Goal: Complete application form: Complete application form

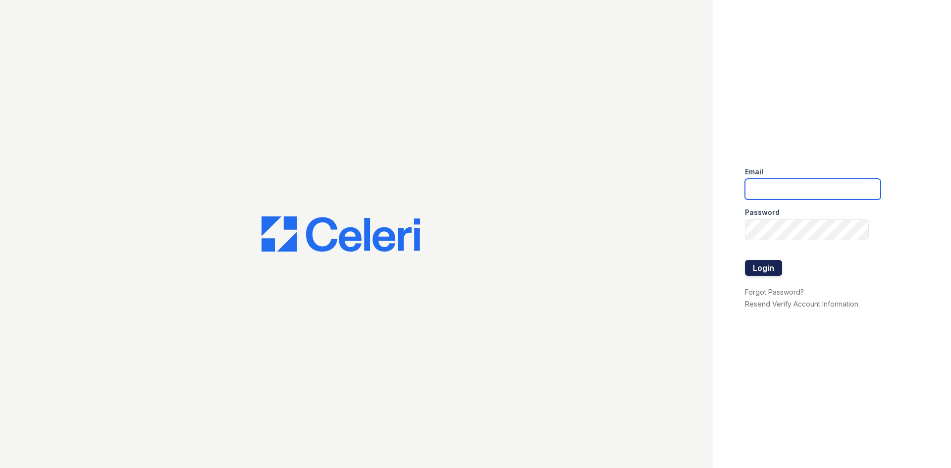
type input "[EMAIL_ADDRESS][DOMAIN_NAME]"
click at [760, 269] on button "Login" at bounding box center [763, 268] width 37 height 16
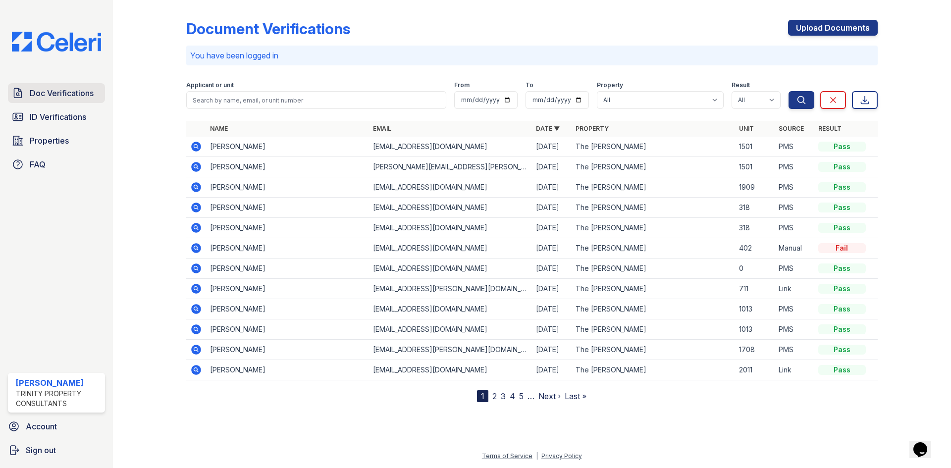
click at [35, 94] on span "Doc Verifications" at bounding box center [62, 93] width 64 height 12
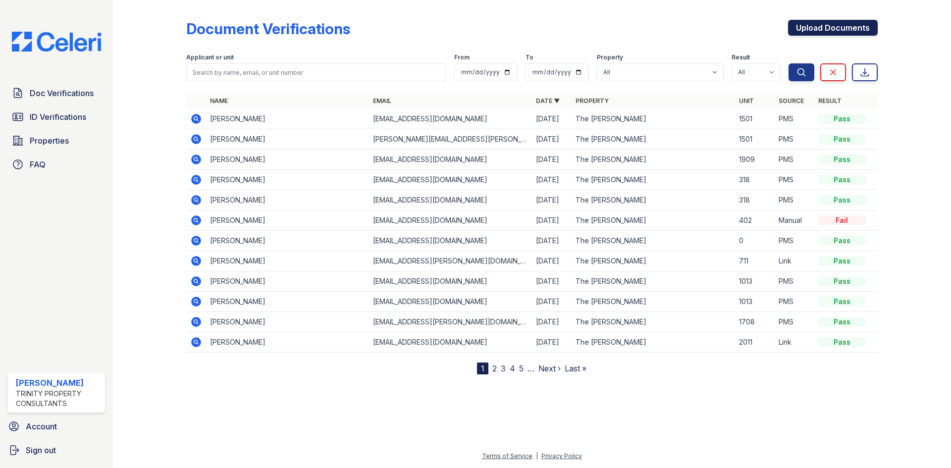
click at [827, 30] on link "Upload Documents" at bounding box center [833, 28] width 90 height 16
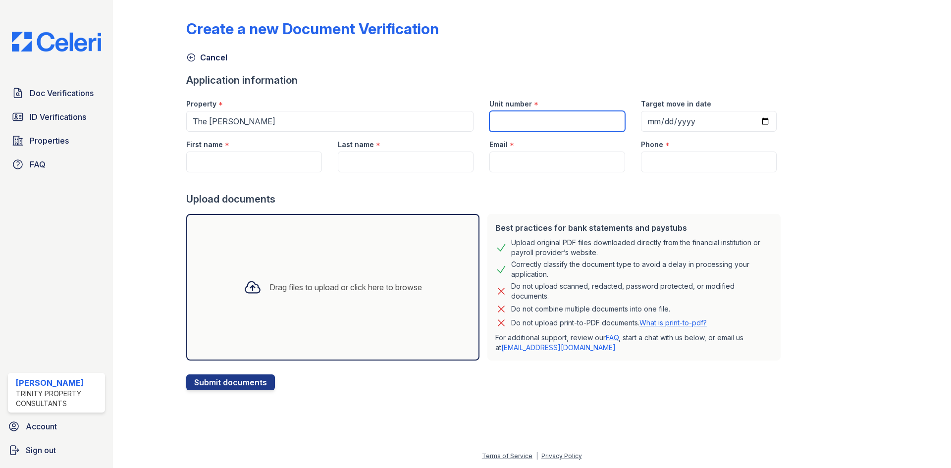
click at [499, 121] on input "Unit number" at bounding box center [557, 121] width 136 height 21
type input "309"
click at [646, 121] on input "Target move in date" at bounding box center [709, 121] width 136 height 21
type input "[DATE]"
click at [210, 160] on input "First name" at bounding box center [254, 162] width 136 height 21
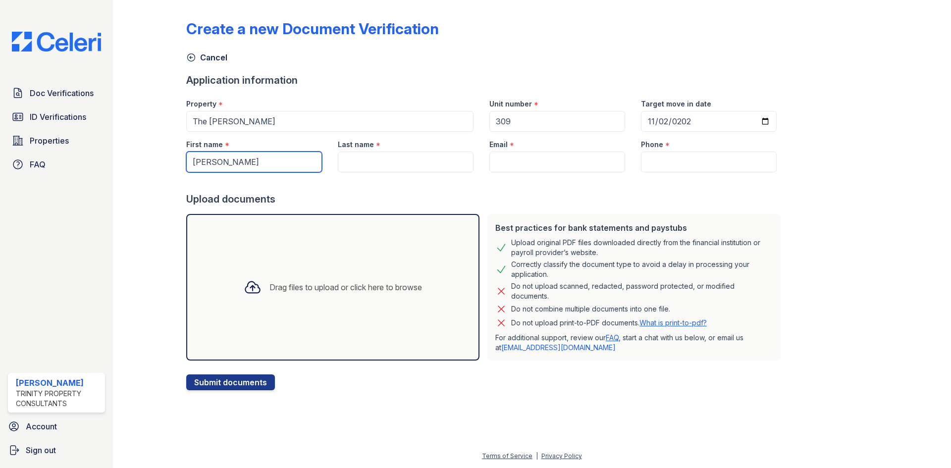
type input "[PERSON_NAME]"
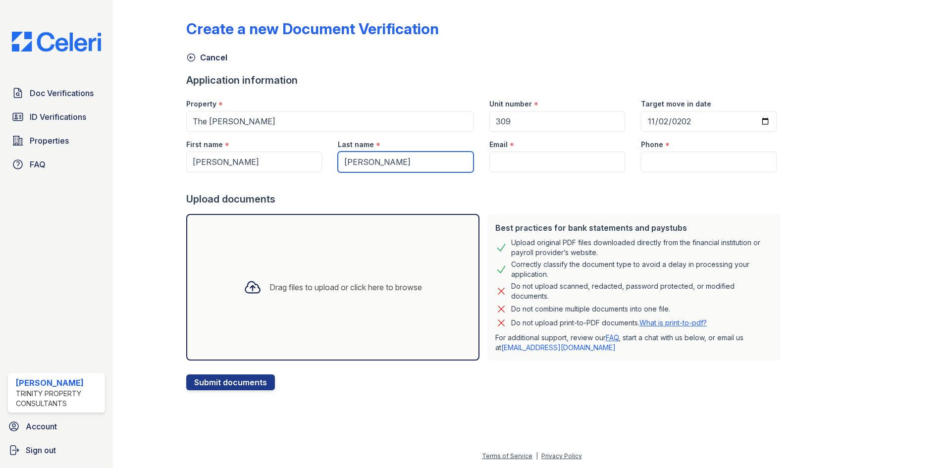
type input "[PERSON_NAME]"
click at [513, 163] on input "Email" at bounding box center [557, 162] width 136 height 21
click at [650, 161] on input "Phone" at bounding box center [709, 162] width 136 height 21
paste input "708) 629-8843"
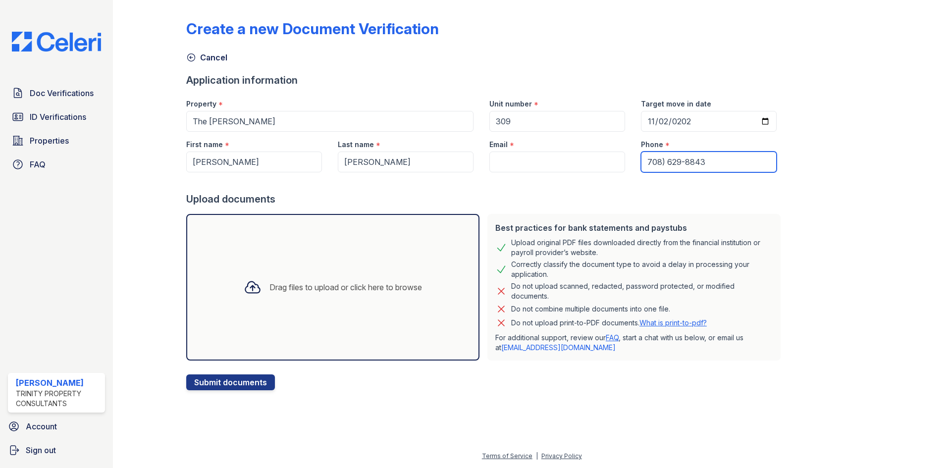
type input "708) 629-8843"
click at [497, 162] on input "Email" at bounding box center [557, 162] width 136 height 21
paste input "[EMAIL_ADDRESS][DOMAIN_NAME]"
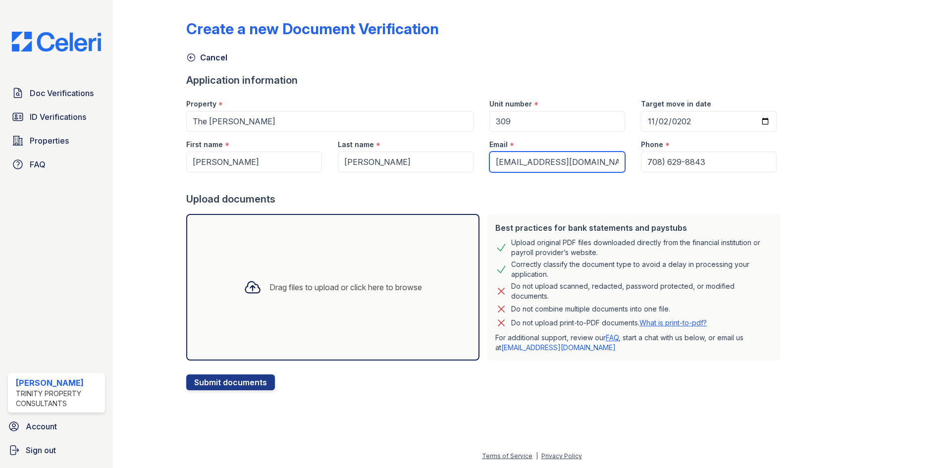
type input "[EMAIL_ADDRESS][DOMAIN_NAME]"
click at [296, 287] on div "Drag files to upload or click here to browse" at bounding box center [345, 287] width 152 height 12
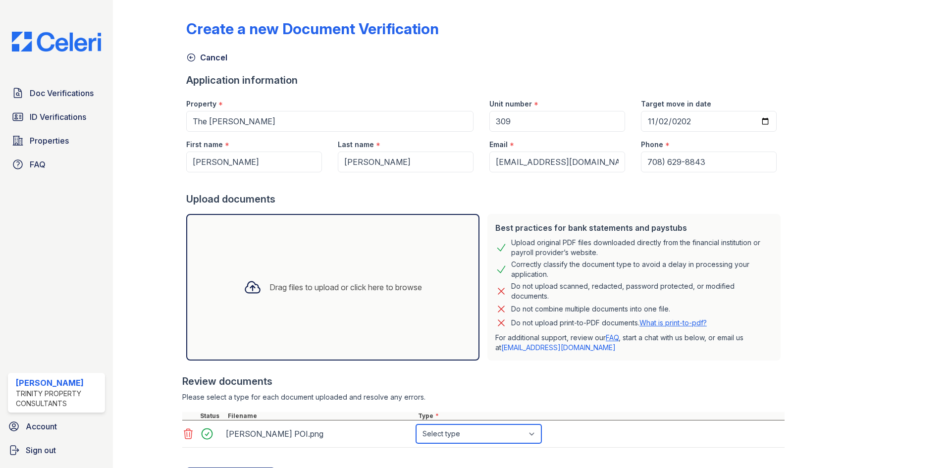
click at [533, 434] on select "Select type Paystub Bank Statement Offer Letter Tax Documents Benefit Award Let…" at bounding box center [478, 433] width 125 height 19
select select "paystub"
click at [416, 424] on select "Select type Paystub Bank Statement Offer Letter Tax Documents Benefit Award Let…" at bounding box center [478, 433] width 125 height 19
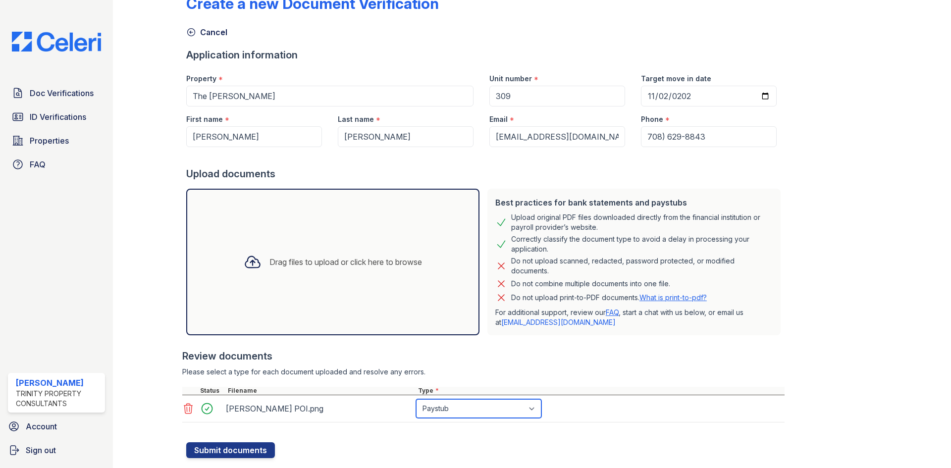
scroll to position [49, 0]
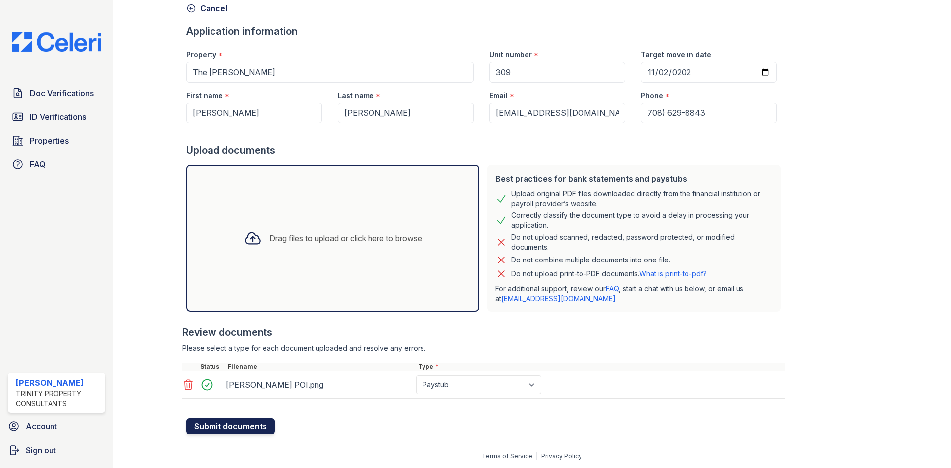
click at [215, 427] on button "Submit documents" at bounding box center [230, 426] width 89 height 16
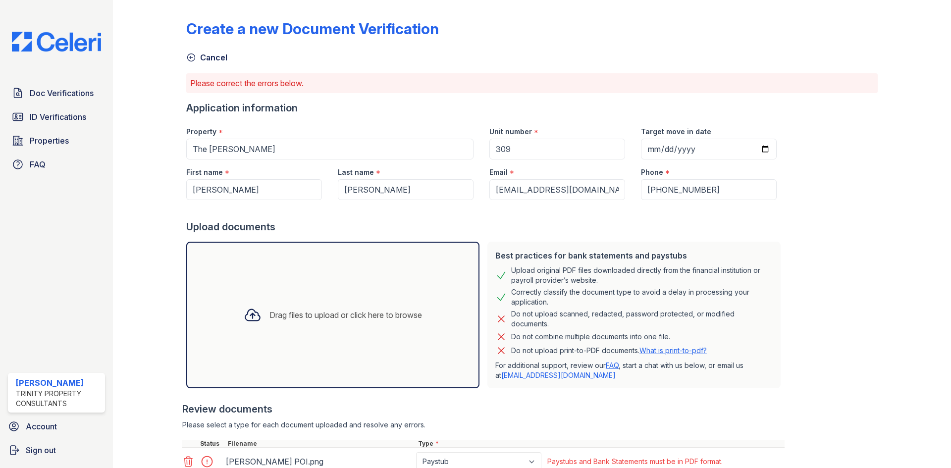
scroll to position [77, 0]
